Goal: Information Seeking & Learning: Learn about a topic

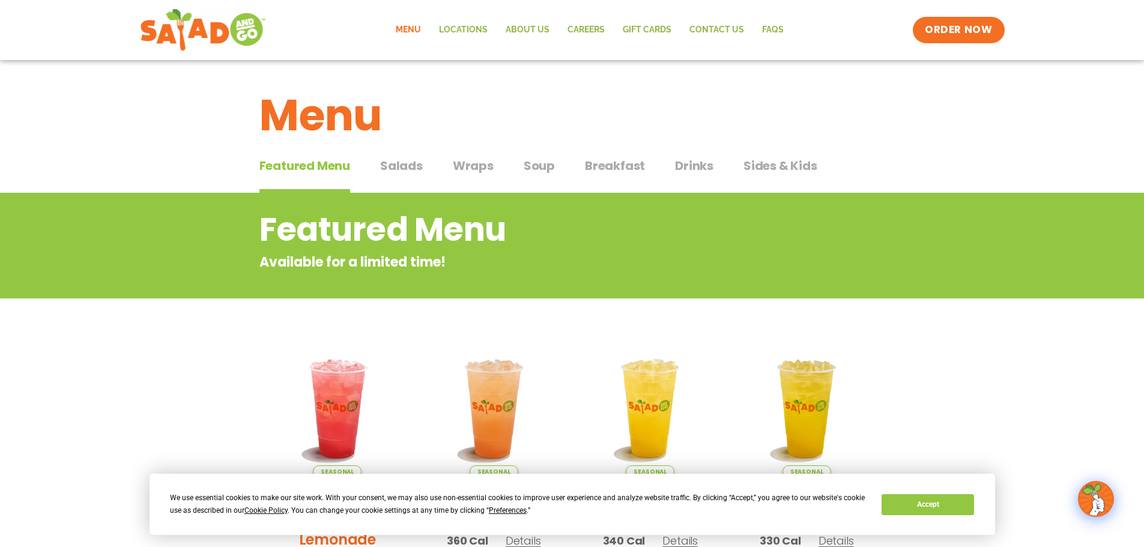
click at [384, 168] on span "Salads" at bounding box center [401, 166] width 43 height 18
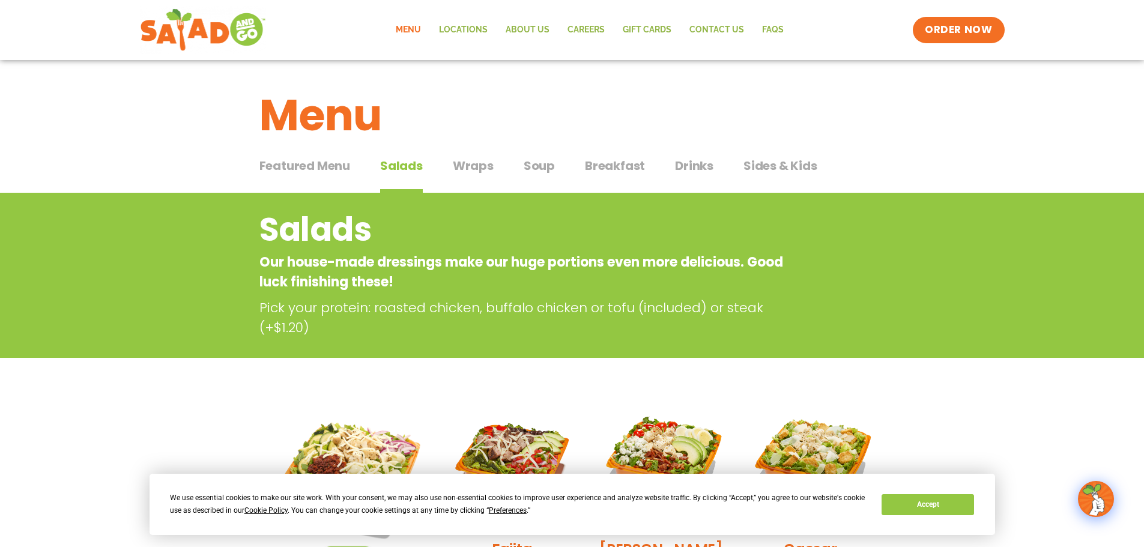
click at [478, 172] on span "Wraps" at bounding box center [473, 166] width 41 height 18
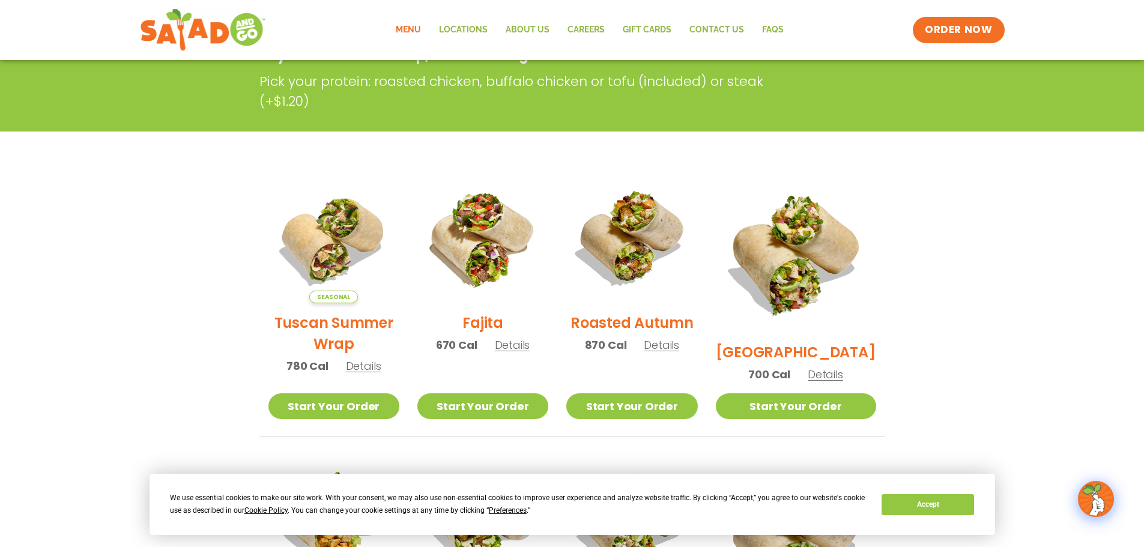
scroll to position [60, 0]
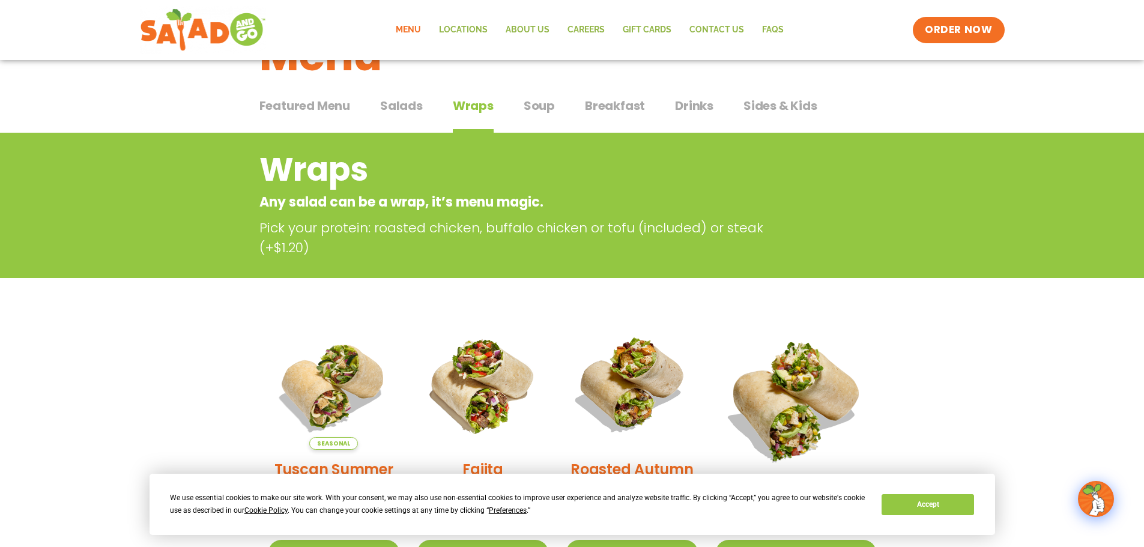
click at [544, 111] on span "Soup" at bounding box center [539, 106] width 31 height 18
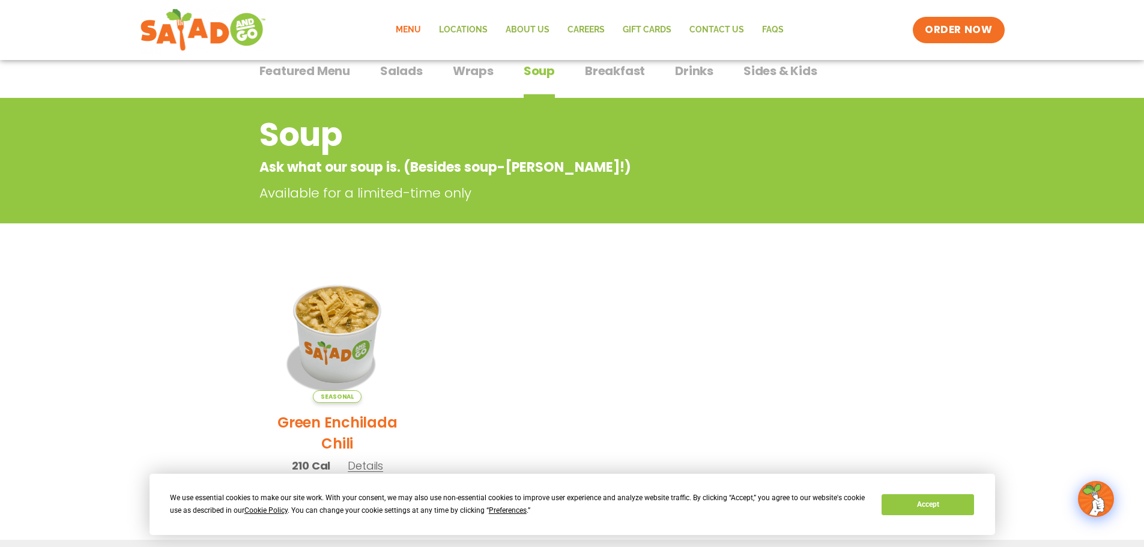
scroll to position [60, 0]
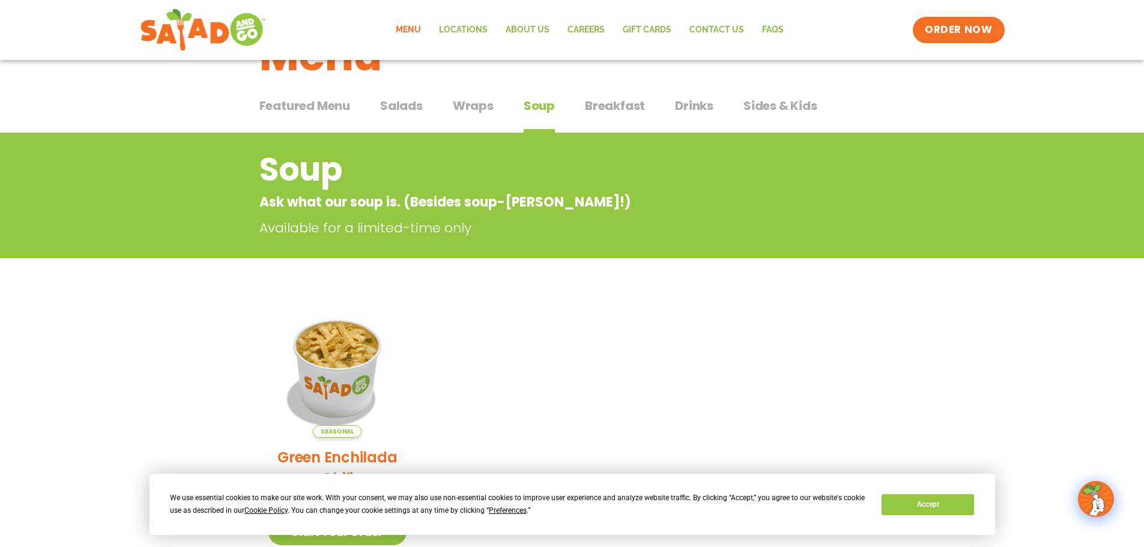
click at [483, 103] on span "Wraps" at bounding box center [473, 106] width 41 height 18
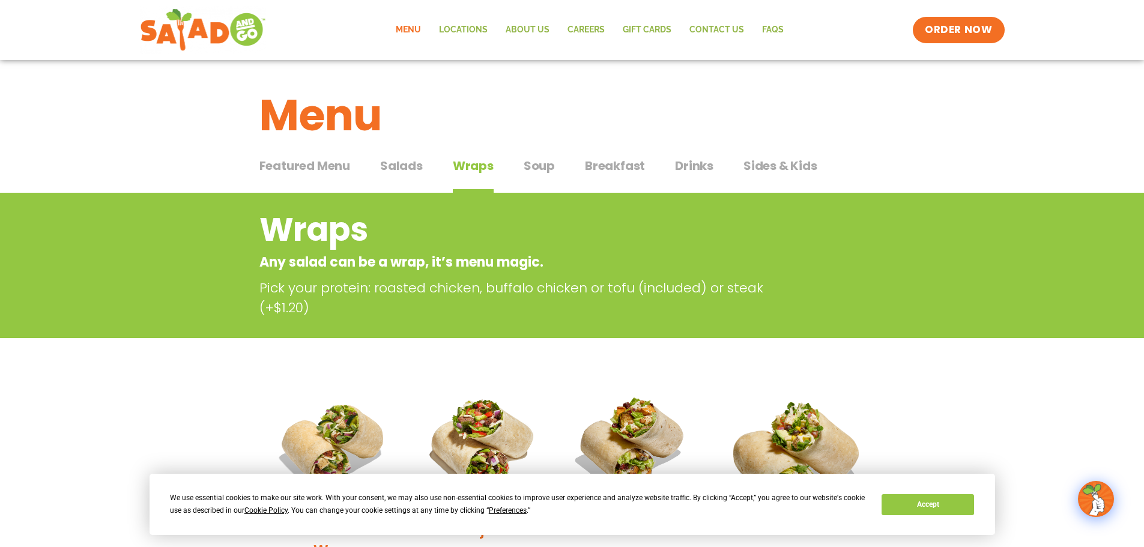
click at [420, 168] on span "Salads" at bounding box center [401, 166] width 43 height 18
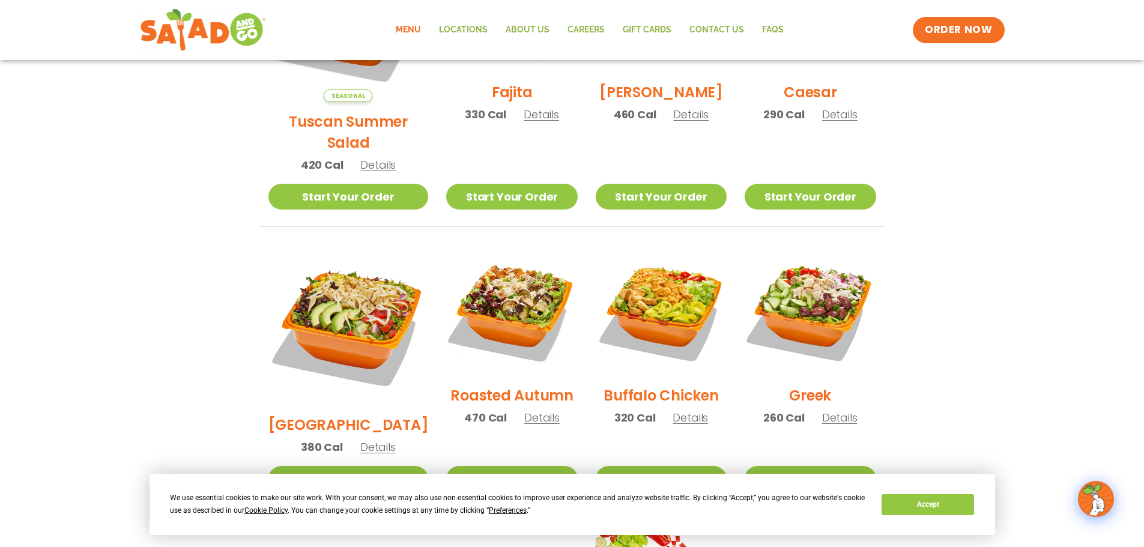
scroll to position [540, 0]
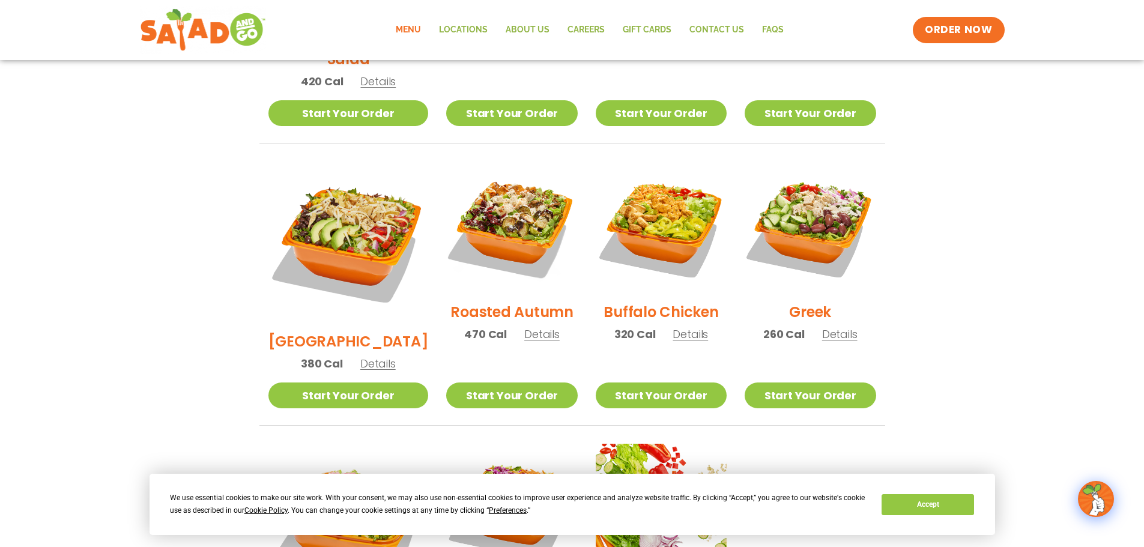
click at [367, 356] on span "Details" at bounding box center [377, 363] width 35 height 15
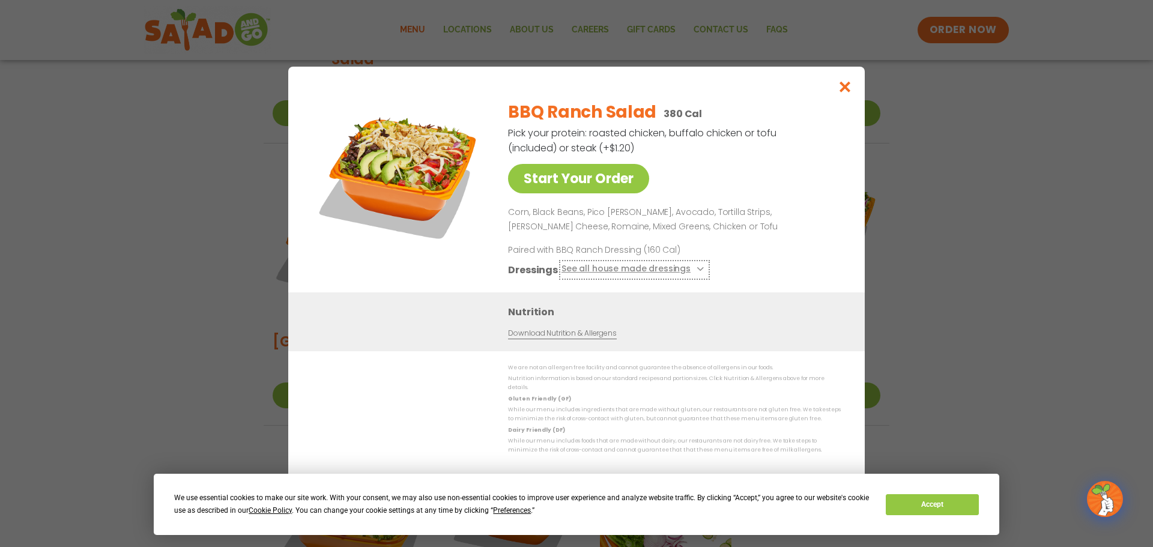
click at [691, 271] on button "See all house made dressings" at bounding box center [634, 269] width 146 height 15
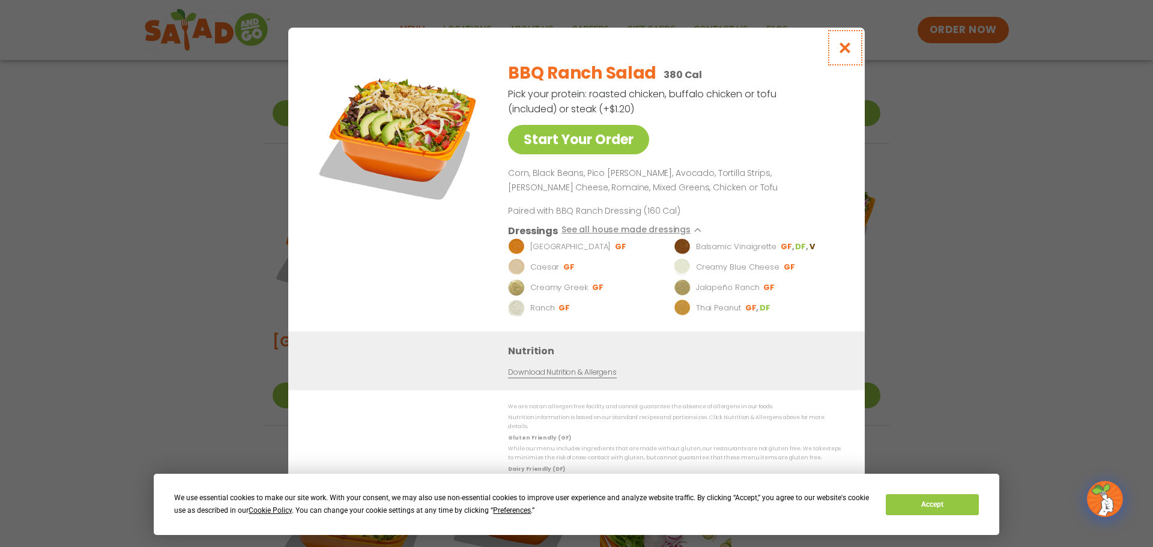
click at [845, 49] on icon "Close modal" at bounding box center [845, 47] width 15 height 13
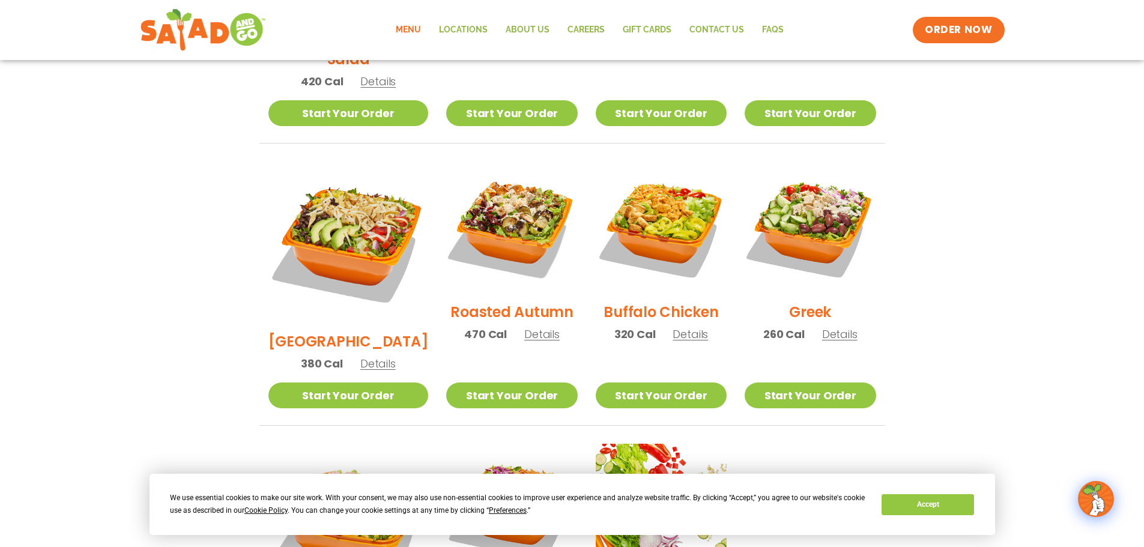
click at [837, 327] on span "Details" at bounding box center [839, 334] width 35 height 15
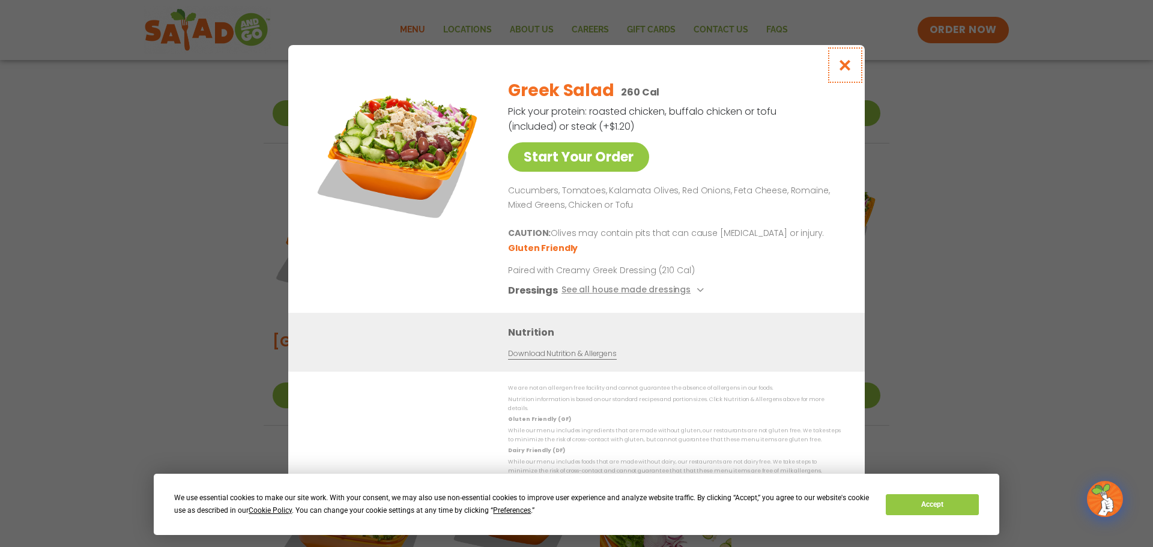
click at [834, 71] on button "Close modal" at bounding box center [845, 65] width 39 height 40
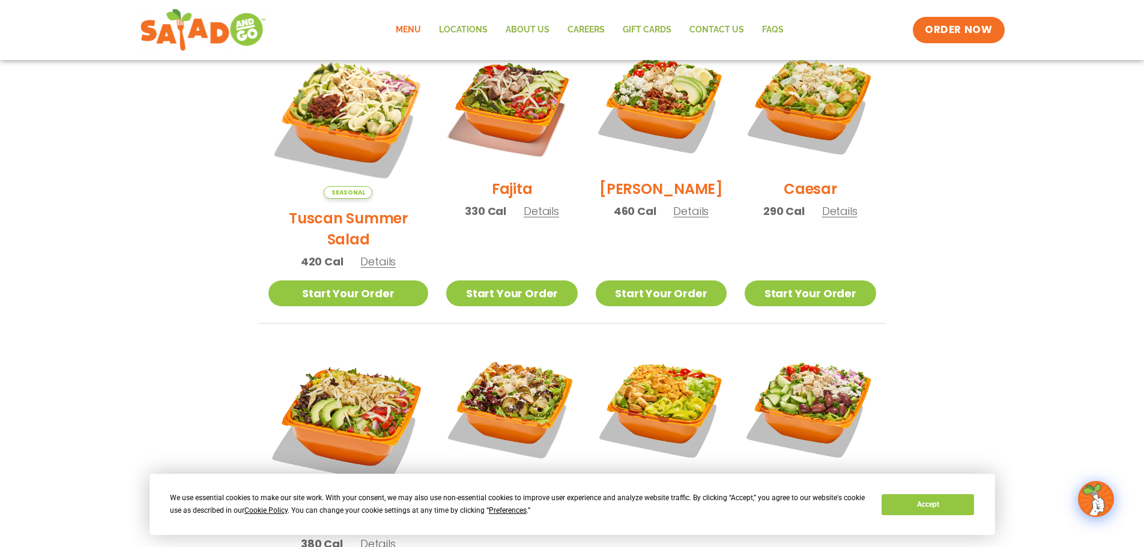
scroll to position [300, 0]
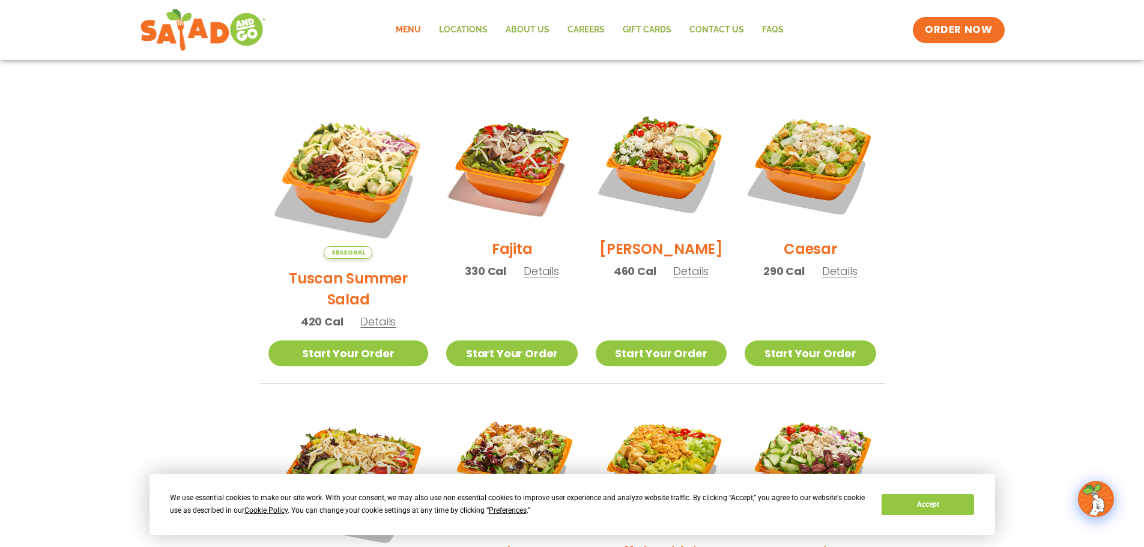
click at [827, 275] on span "Details" at bounding box center [839, 271] width 35 height 15
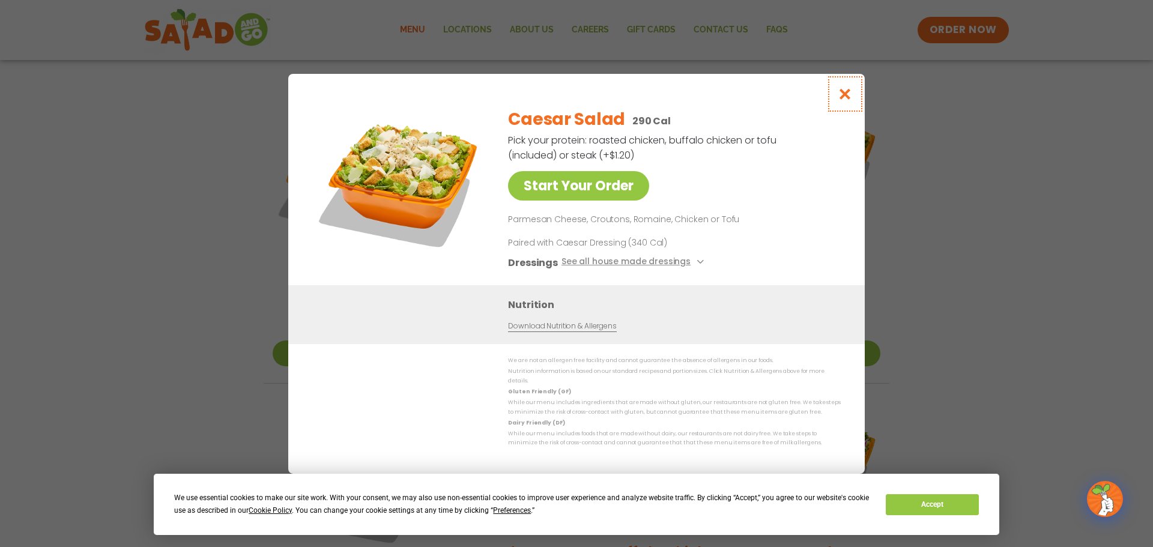
click at [844, 93] on icon "Close modal" at bounding box center [845, 94] width 15 height 13
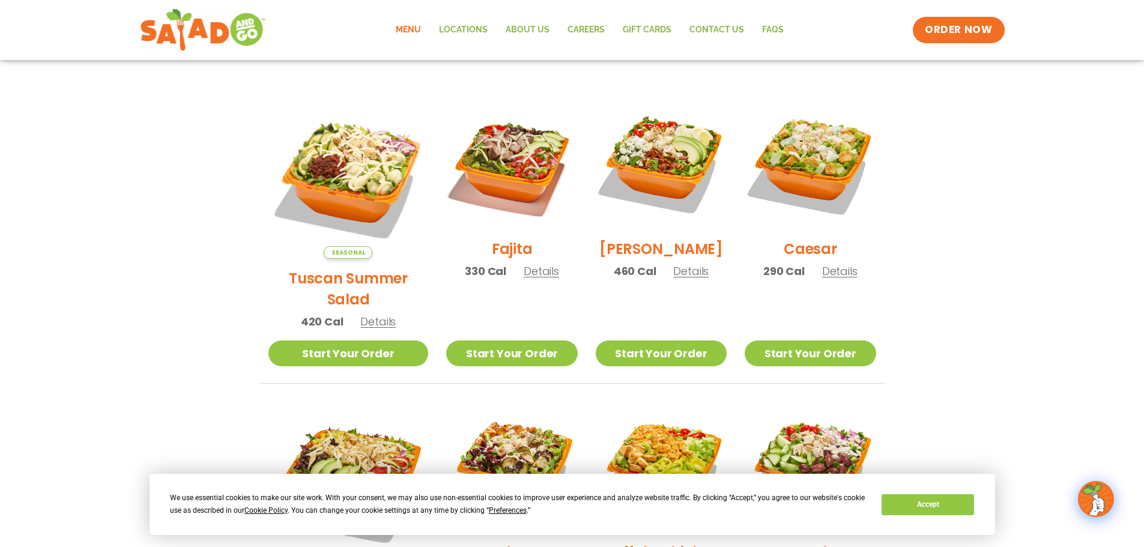
click at [524, 277] on span "Details" at bounding box center [541, 271] width 35 height 15
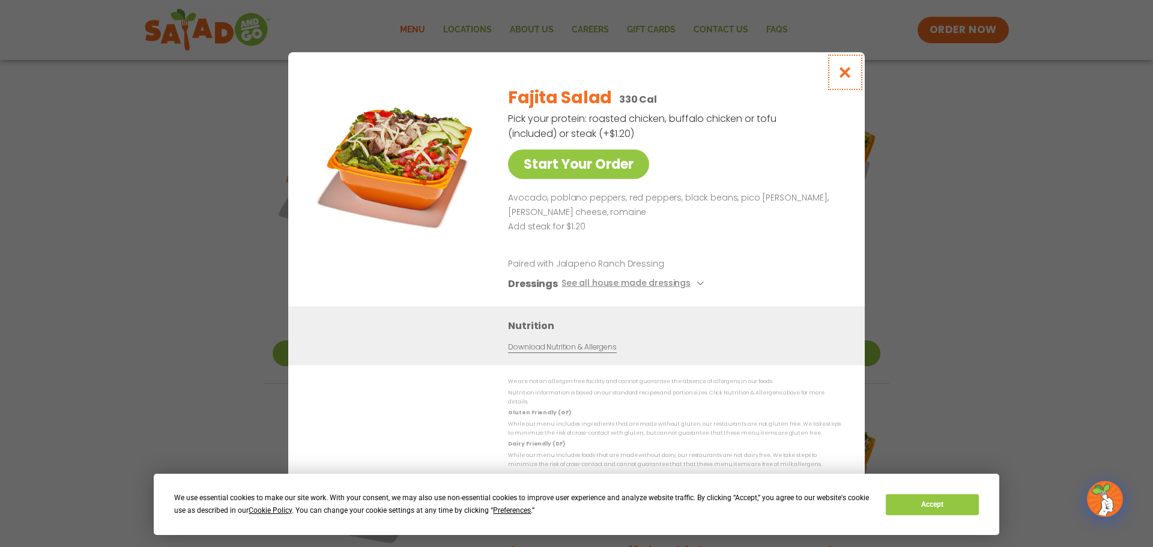
click at [847, 79] on icon "Close modal" at bounding box center [845, 72] width 15 height 13
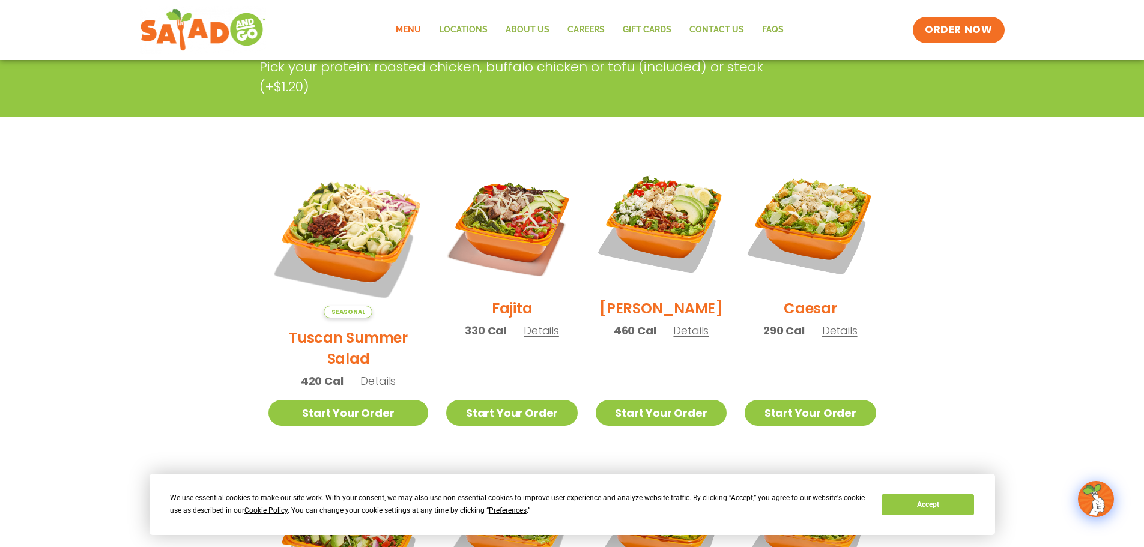
scroll to position [240, 0]
